Goal: Task Accomplishment & Management: Manage account settings

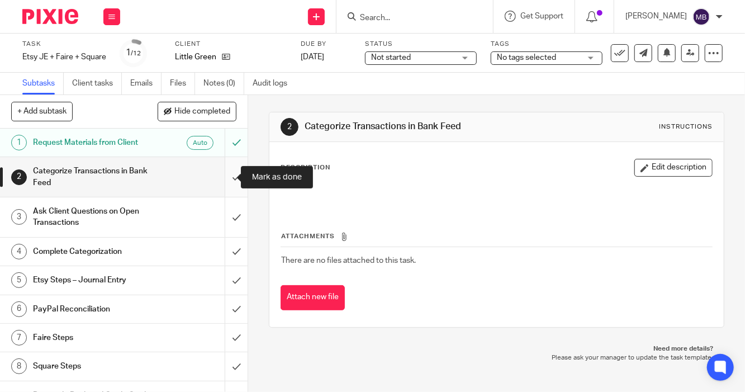
click at [222, 173] on input "submit" at bounding box center [124, 177] width 248 height 40
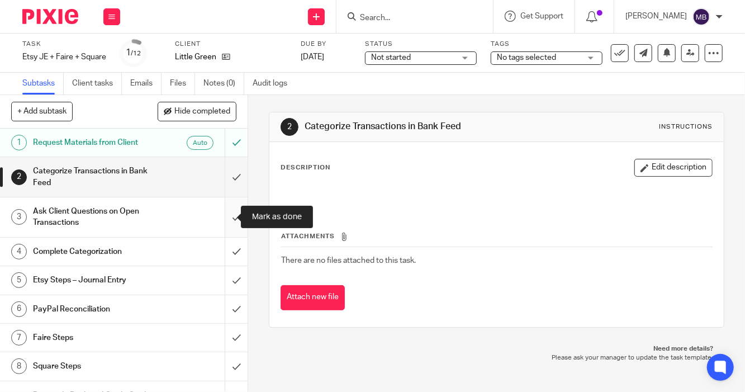
click at [225, 217] on input "submit" at bounding box center [124, 217] width 248 height 40
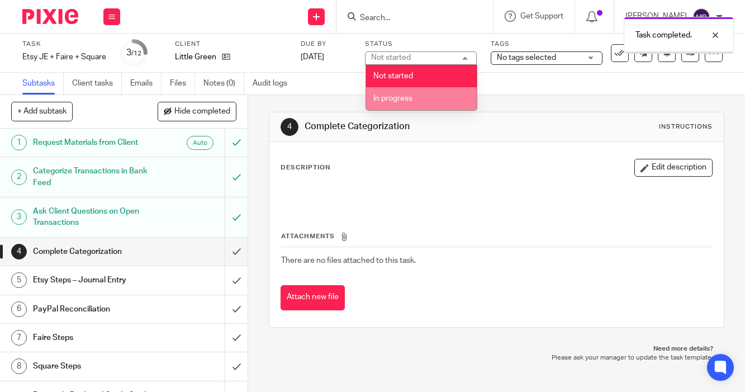
click at [413, 98] on li "In progress" at bounding box center [421, 98] width 111 height 23
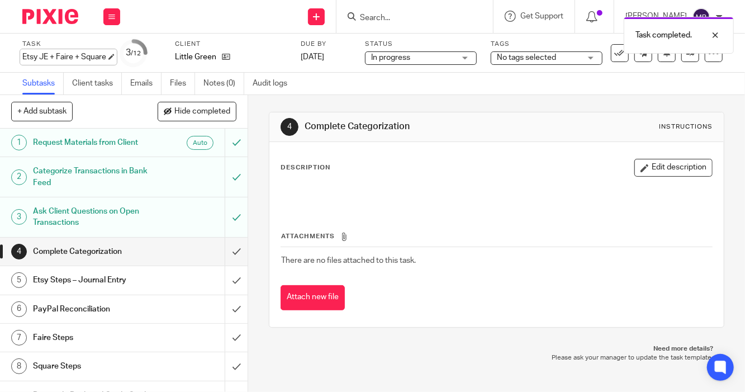
click at [74, 53] on div "Etsy JE + Faire + Square Save Etsy JE + Faire + Square" at bounding box center [64, 56] width 84 height 11
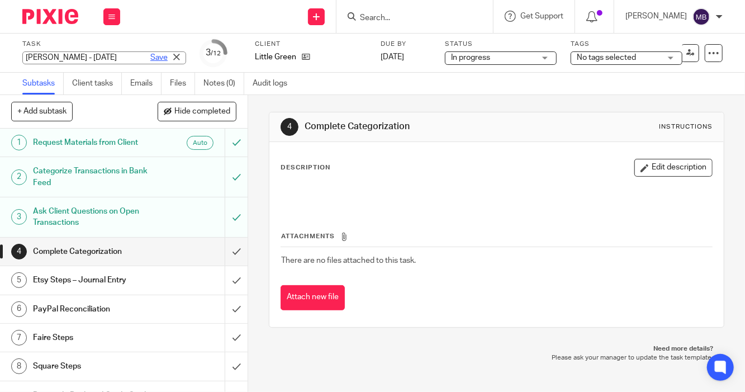
type input "Katie - July 2025"
click at [150, 55] on link "Save" at bounding box center [158, 57] width 17 height 11
